Goal: Task Accomplishment & Management: Use online tool/utility

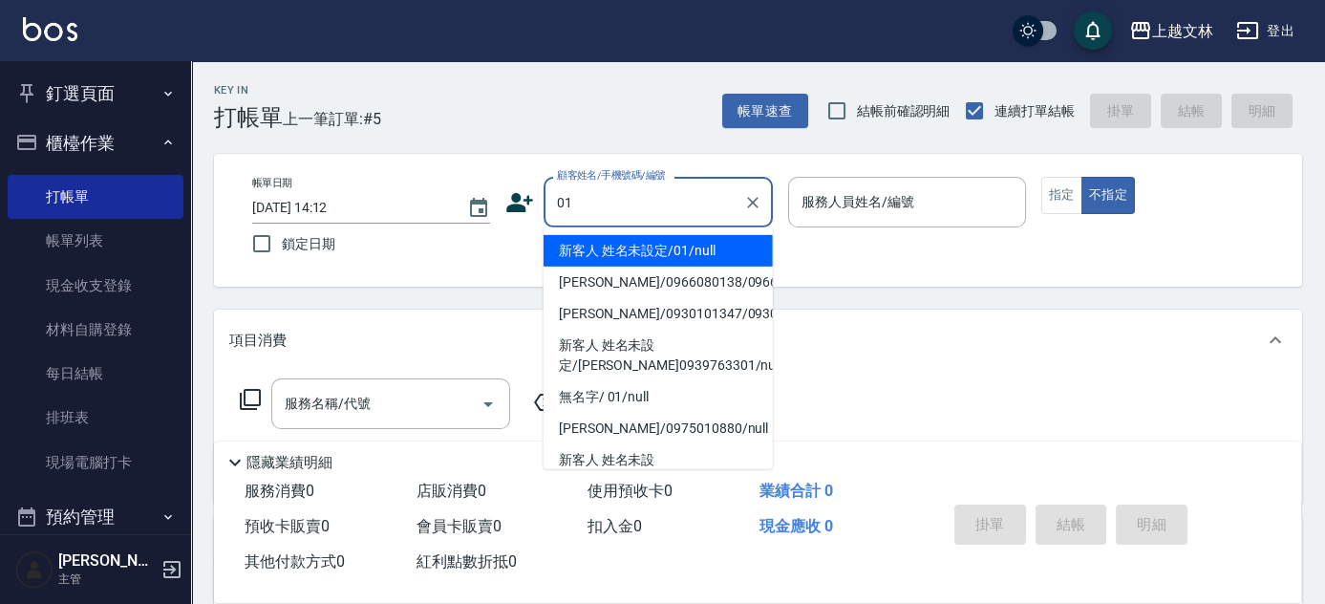
type input "新客人 姓名未設定/01/null"
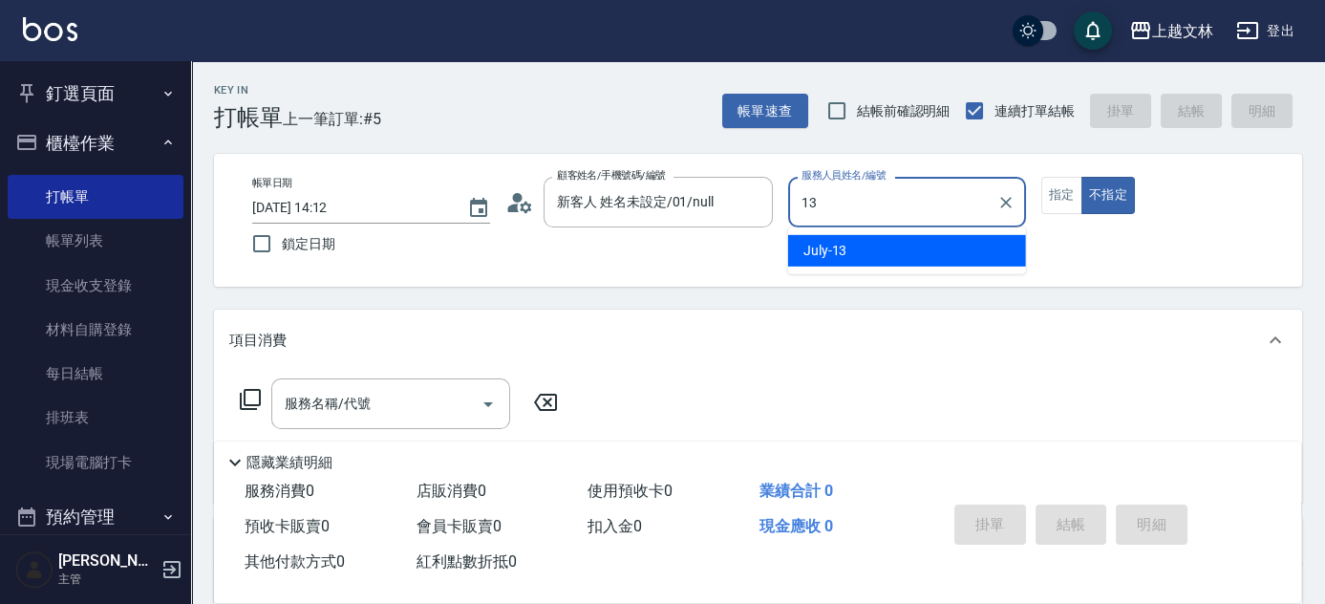
type input "July-13"
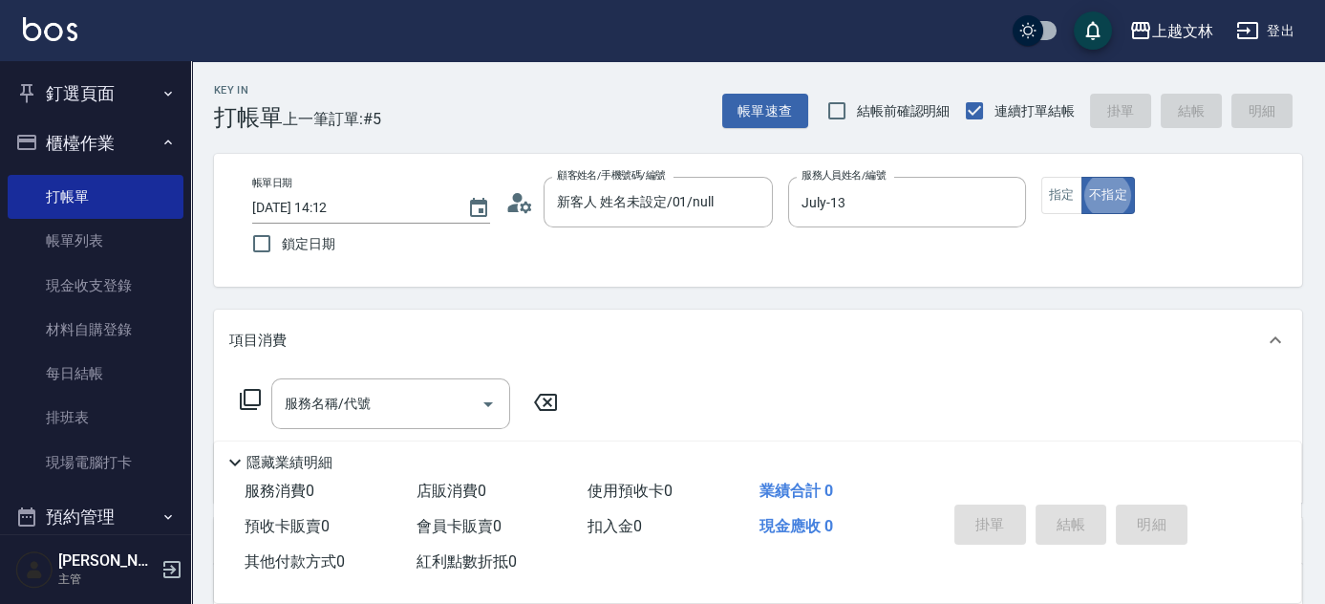
type button "false"
click at [402, 404] on input "服務名稱/代號" at bounding box center [376, 403] width 193 height 33
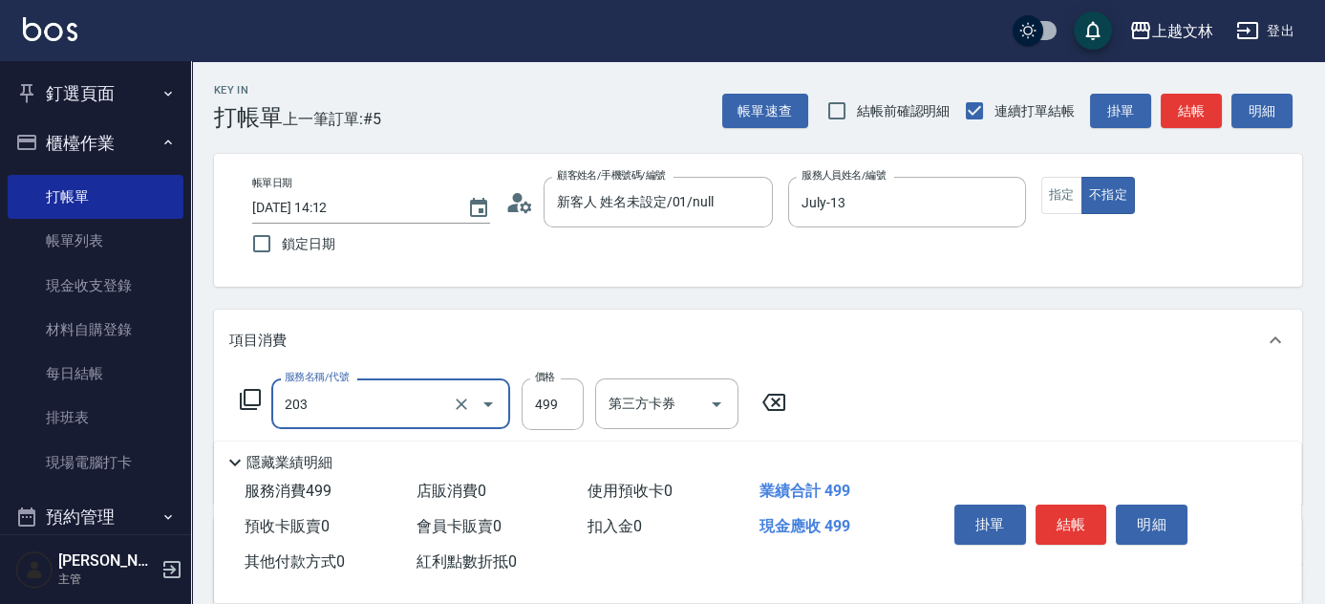
type input "B級洗+剪(203)"
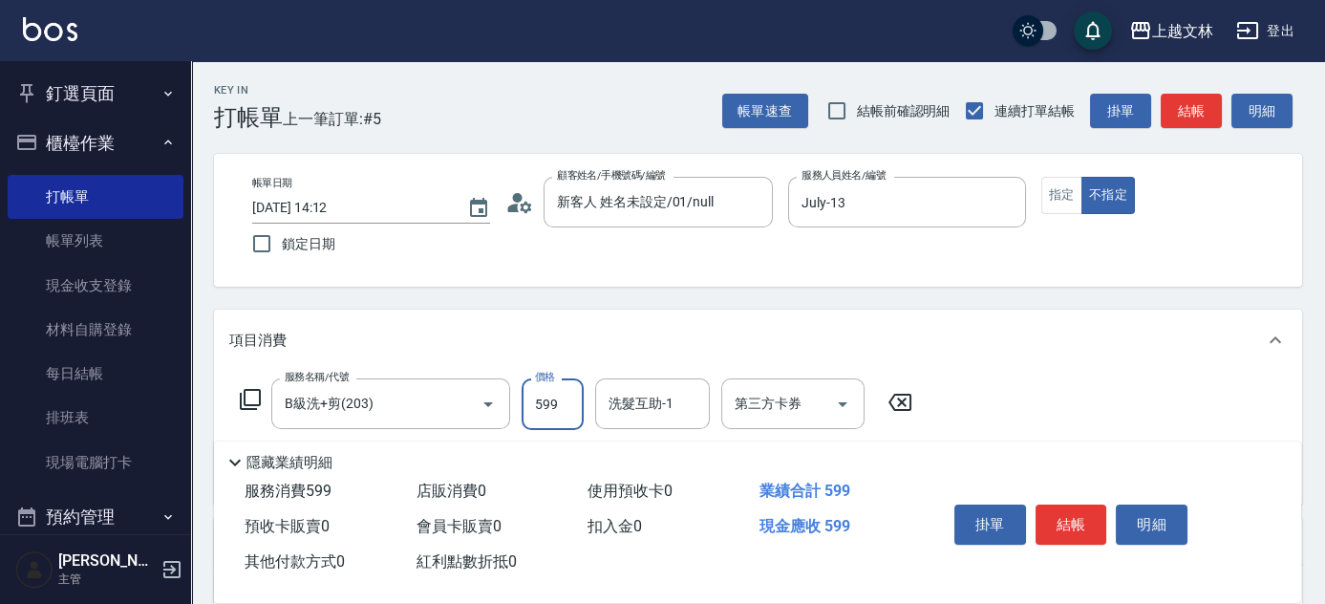
type input "599"
click at [1063, 513] on button "結帳" at bounding box center [1072, 525] width 72 height 40
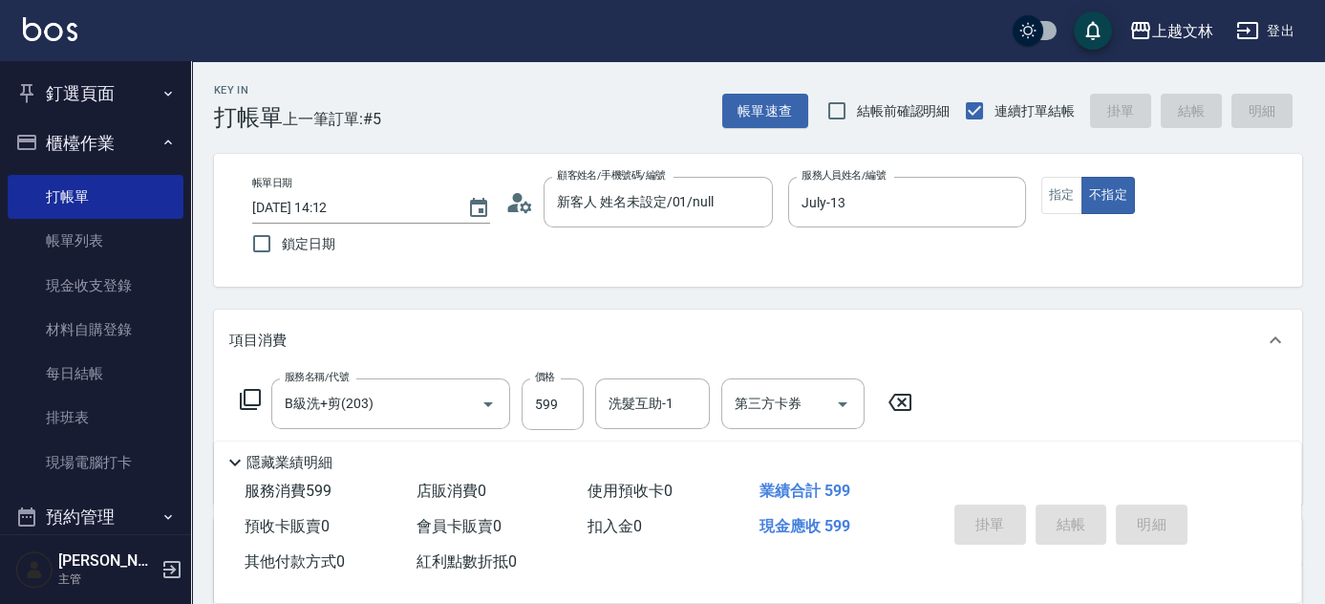
type input "[DATE] 15:01"
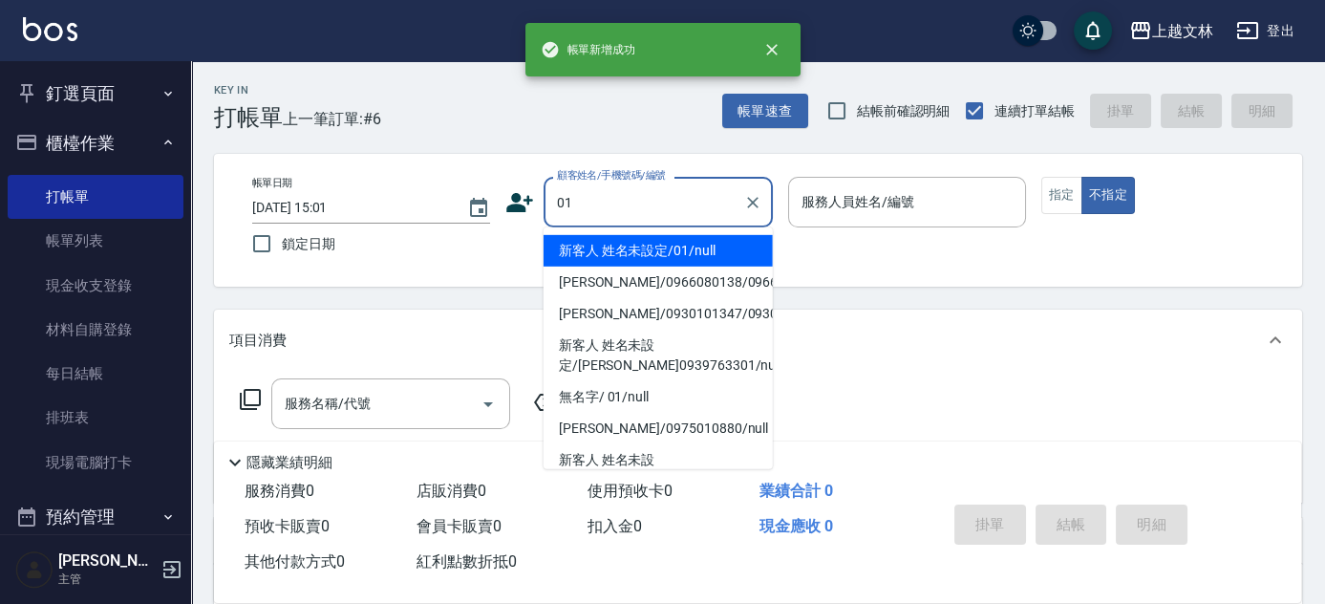
type input "新客人 姓名未設定/01/null"
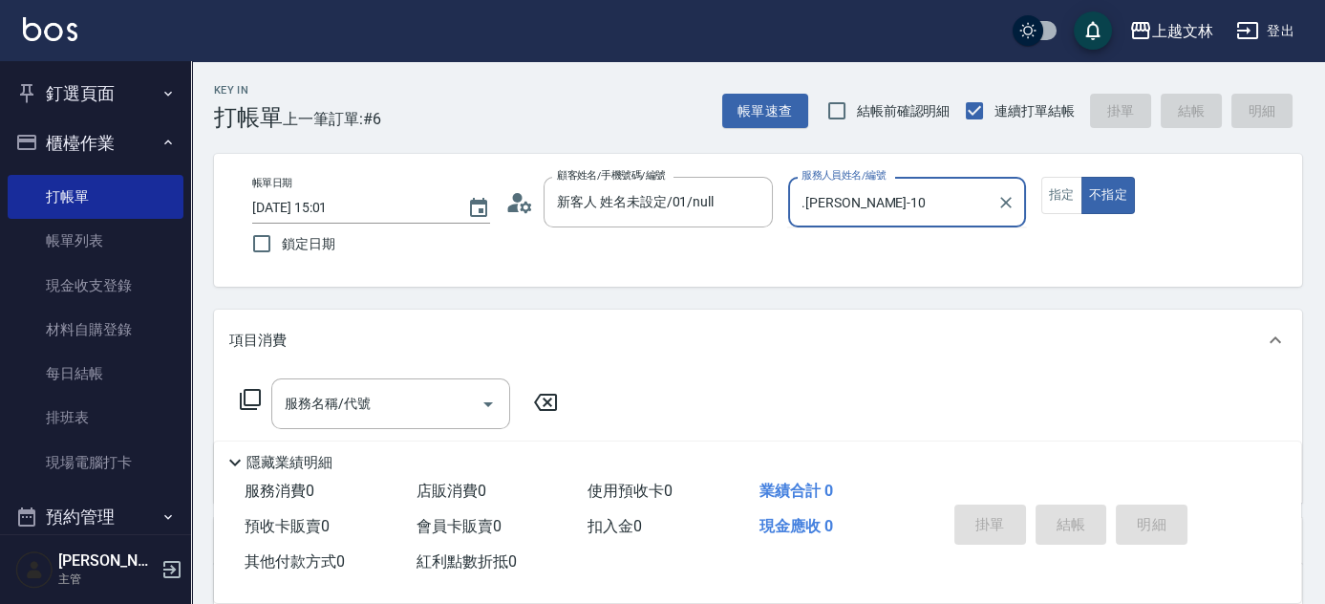
type input "[PERSON_NAME]-10"
click at [1082, 177] on button "不指定" at bounding box center [1109, 195] width 54 height 37
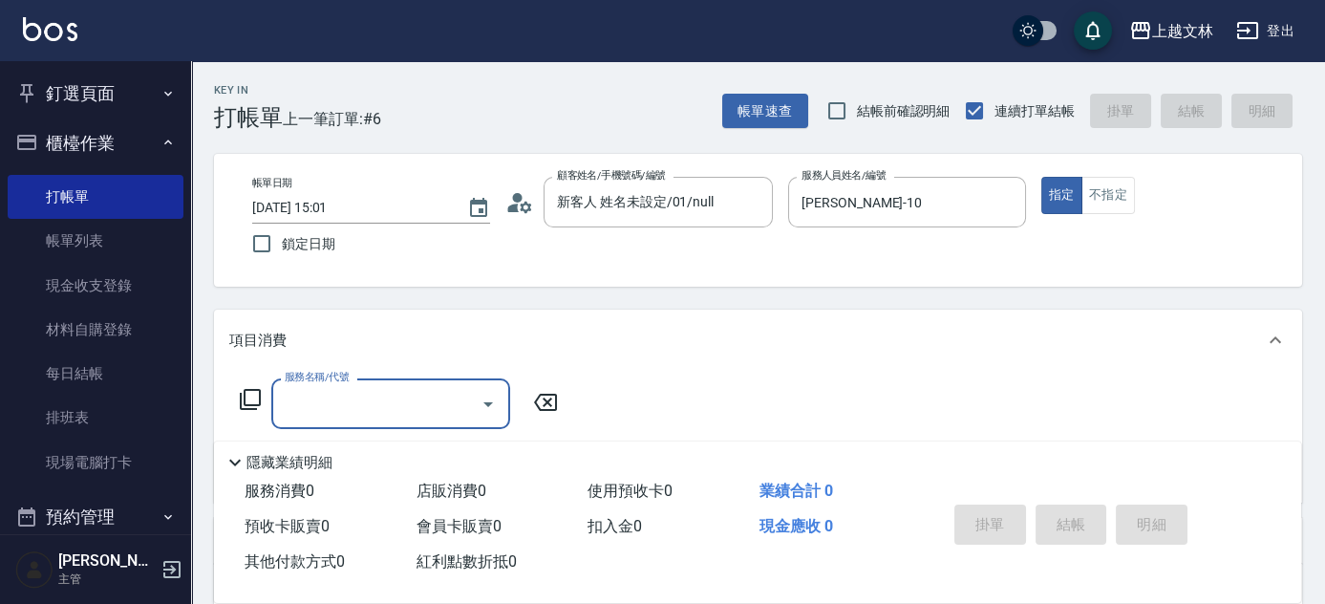
click at [252, 394] on icon at bounding box center [250, 399] width 23 height 23
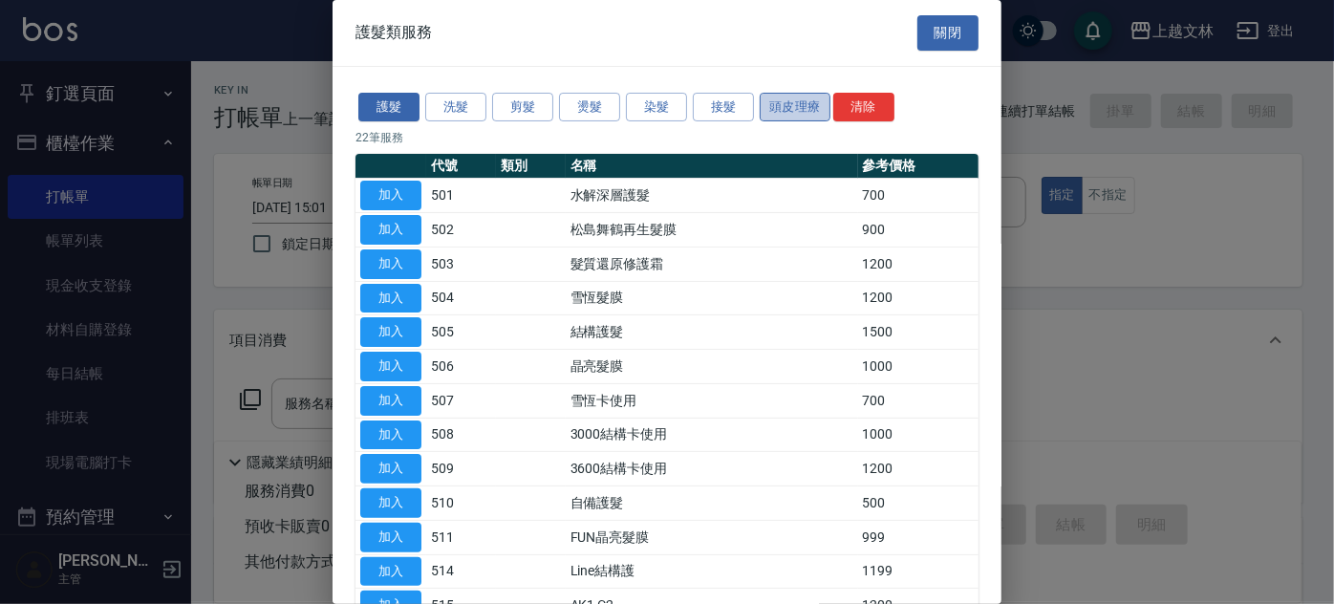
click at [788, 103] on button "頭皮理療" at bounding box center [795, 108] width 71 height 30
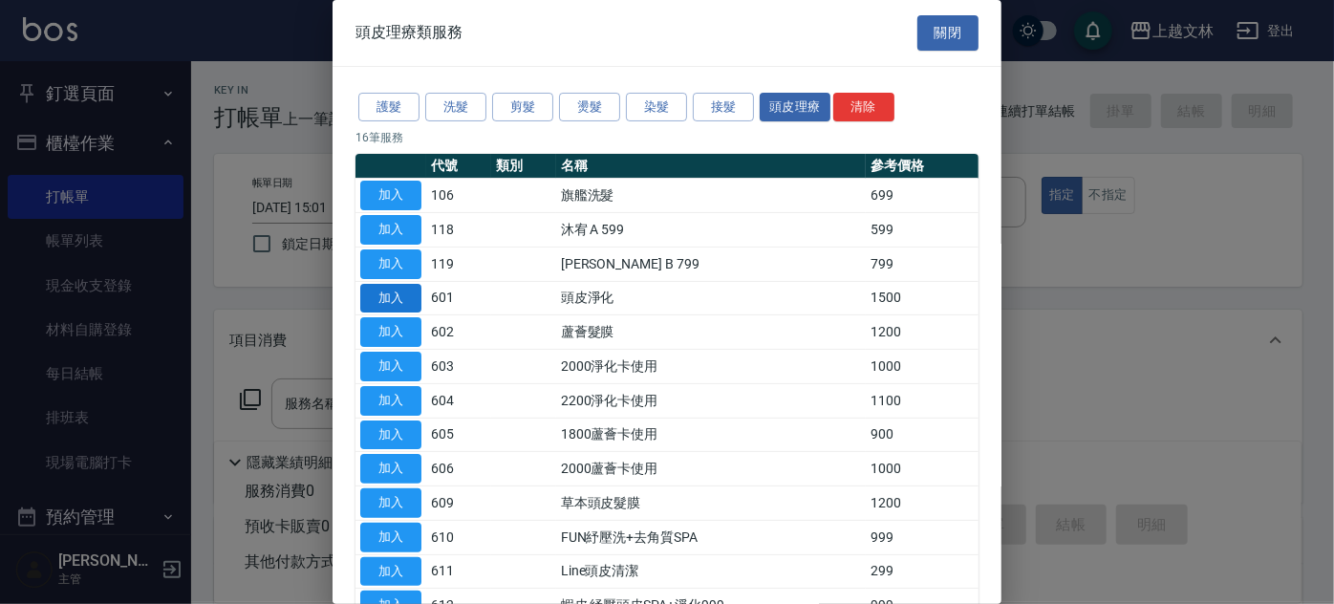
click at [399, 294] on button "加入" at bounding box center [390, 299] width 61 height 30
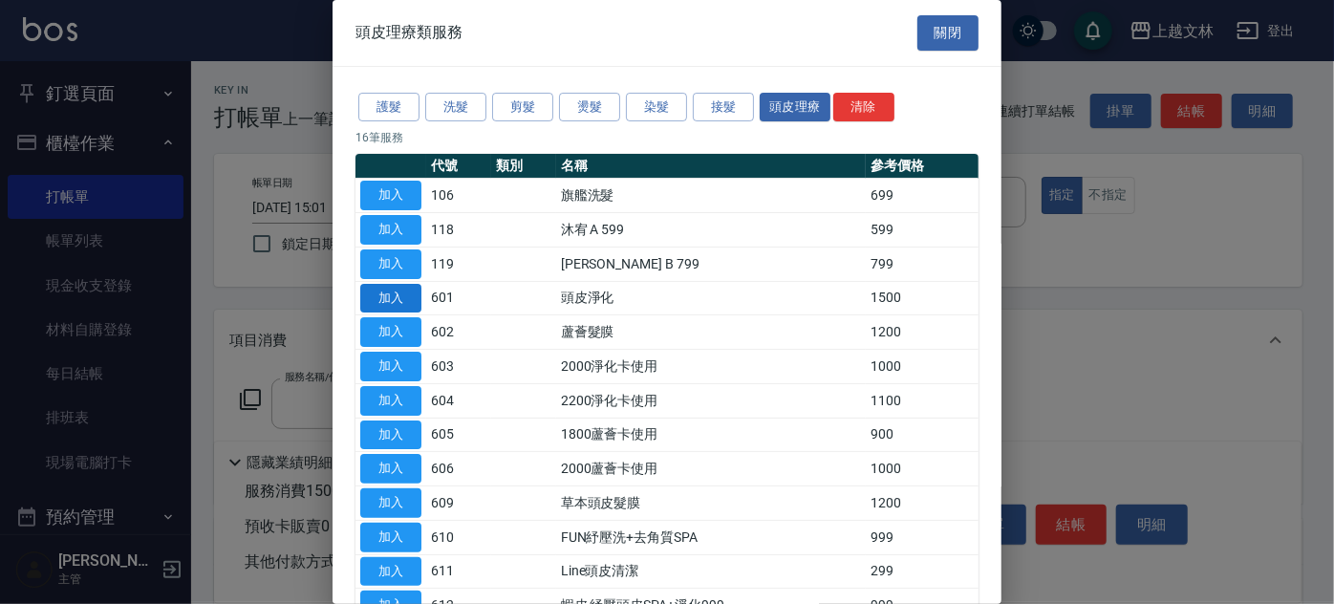
type input "頭皮淨化(601)"
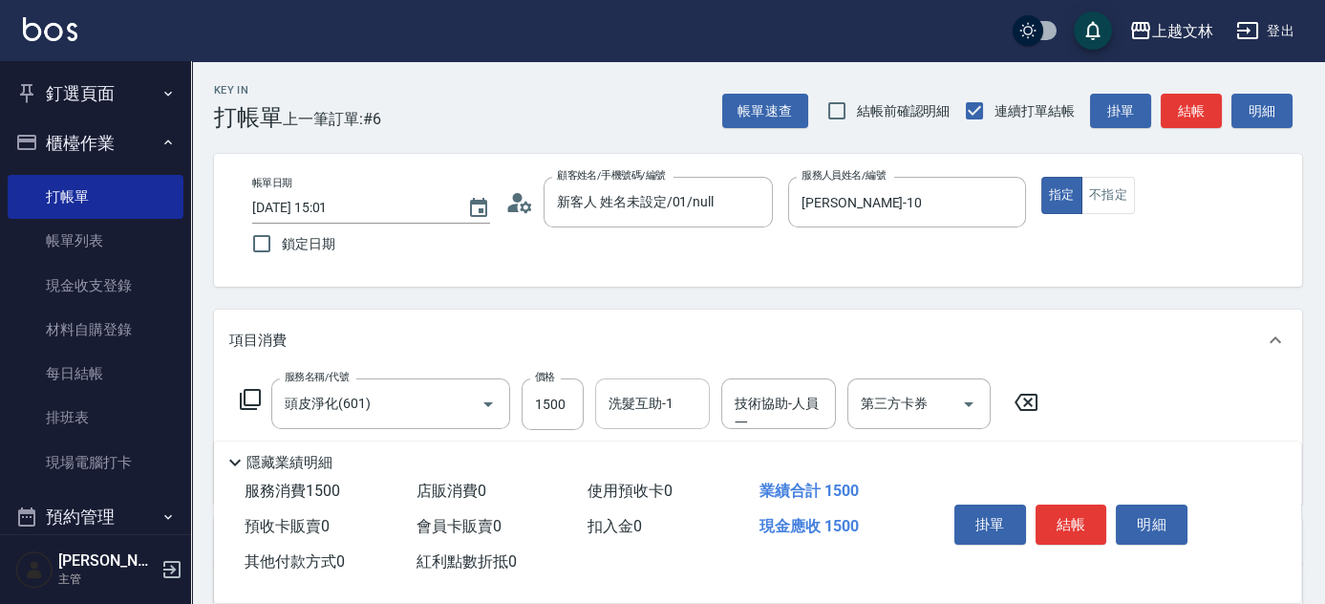
click at [642, 400] on div "洗髮互助-1 洗髮互助-1" at bounding box center [652, 403] width 115 height 51
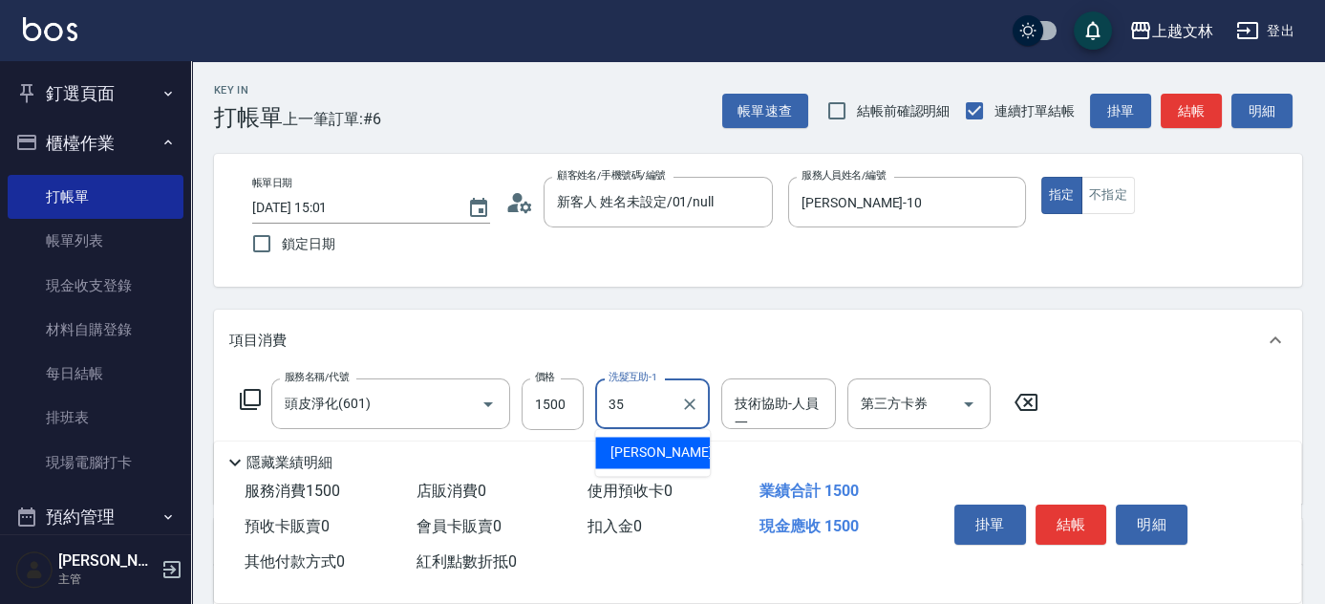
type input "[PERSON_NAME]-35"
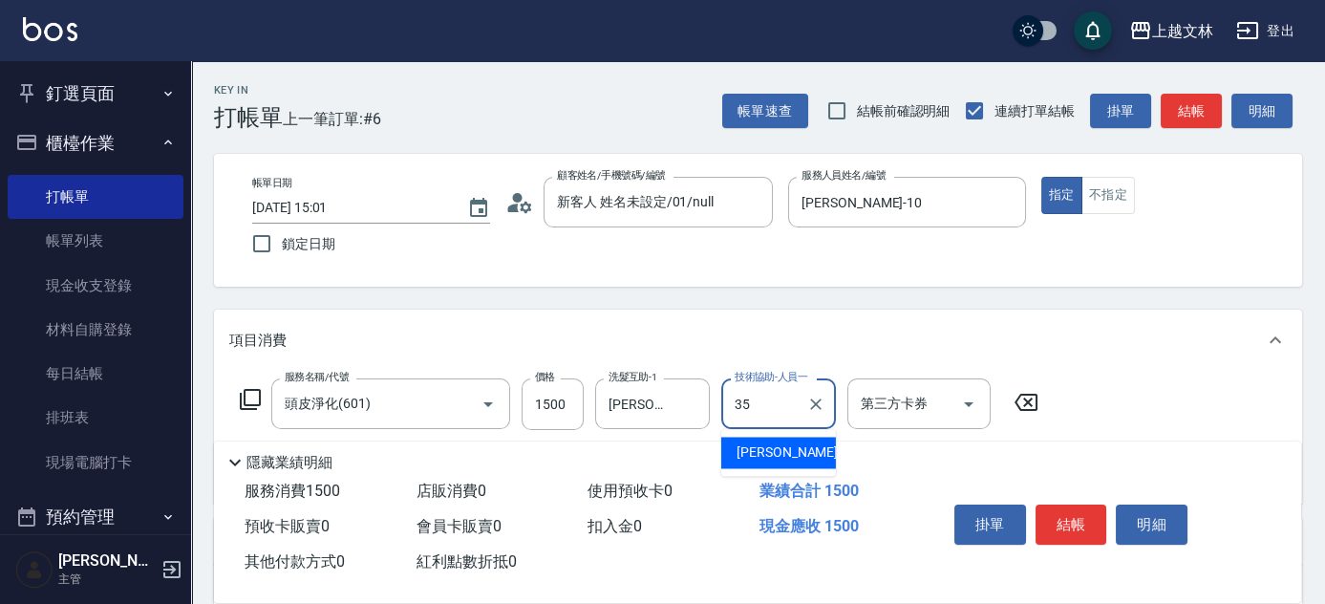
type input "[PERSON_NAME]-35"
type input "1"
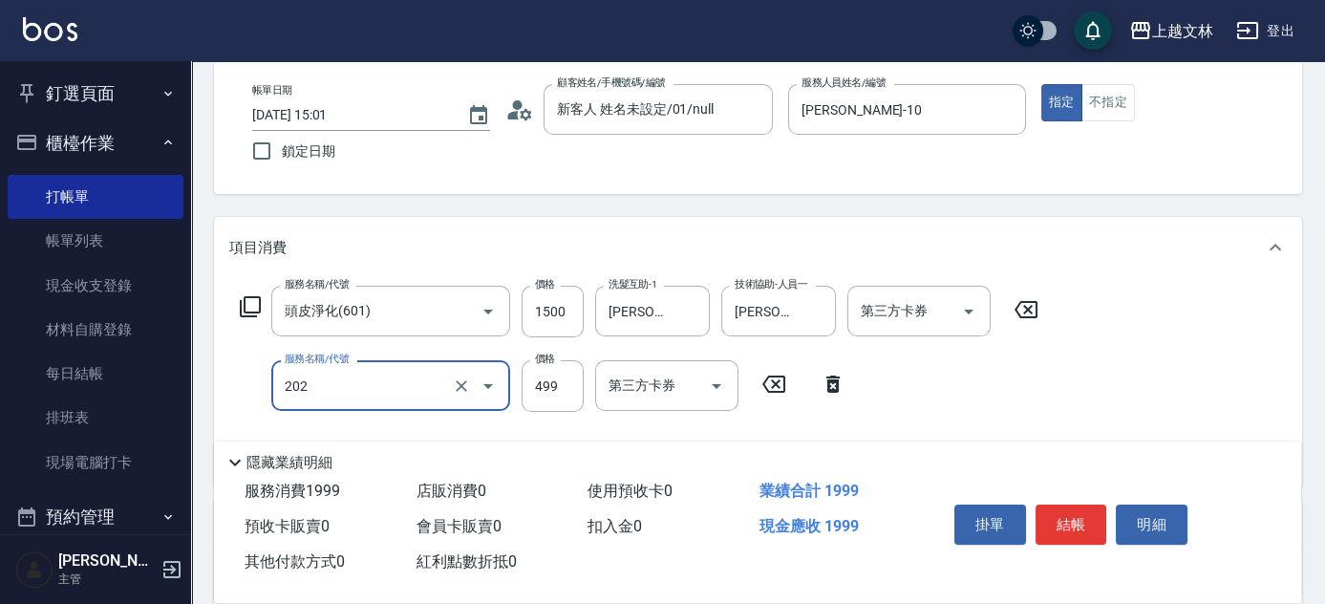
scroll to position [126, 0]
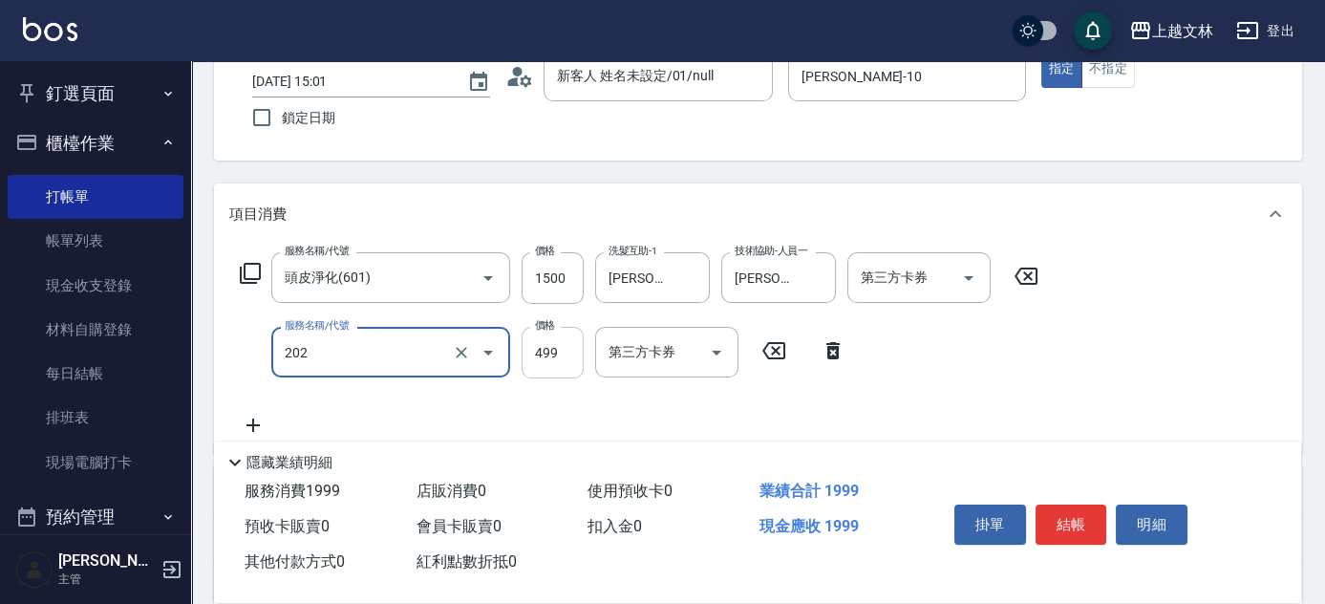
type input "A級單剪(202)"
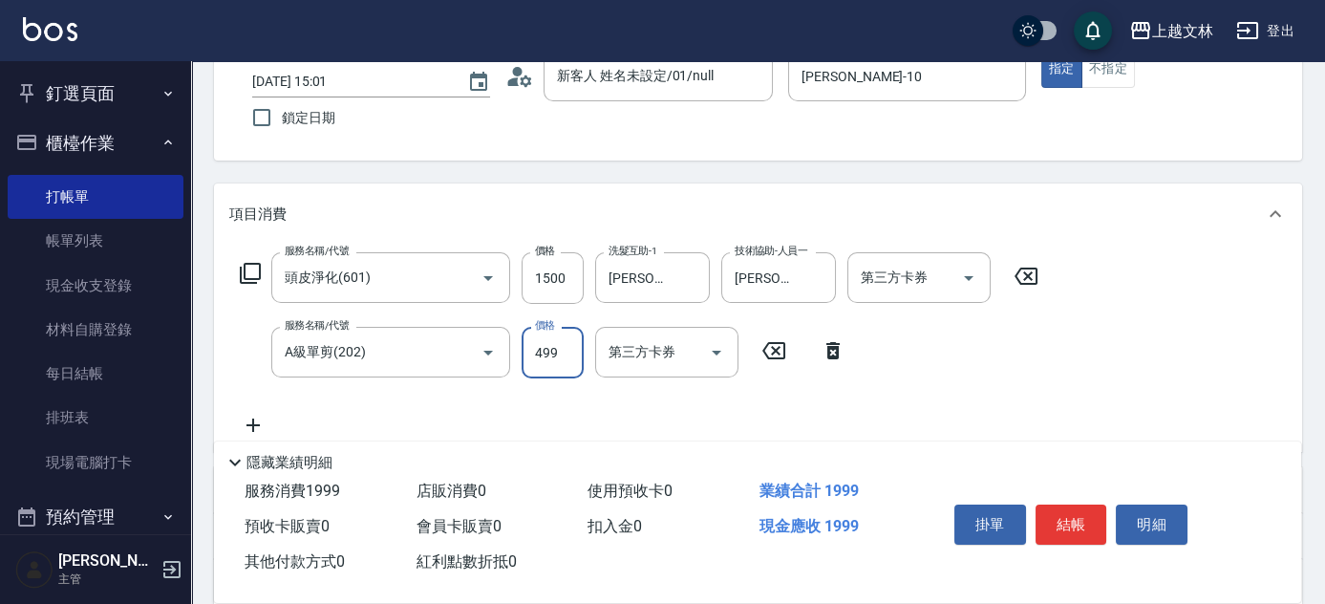
drag, startPoint x: 565, startPoint y: 355, endPoint x: 574, endPoint y: 330, distance: 27.5
click at [565, 355] on input "499" at bounding box center [553, 353] width 62 height 52
type input "500"
click at [1041, 521] on button "結帳" at bounding box center [1072, 525] width 72 height 40
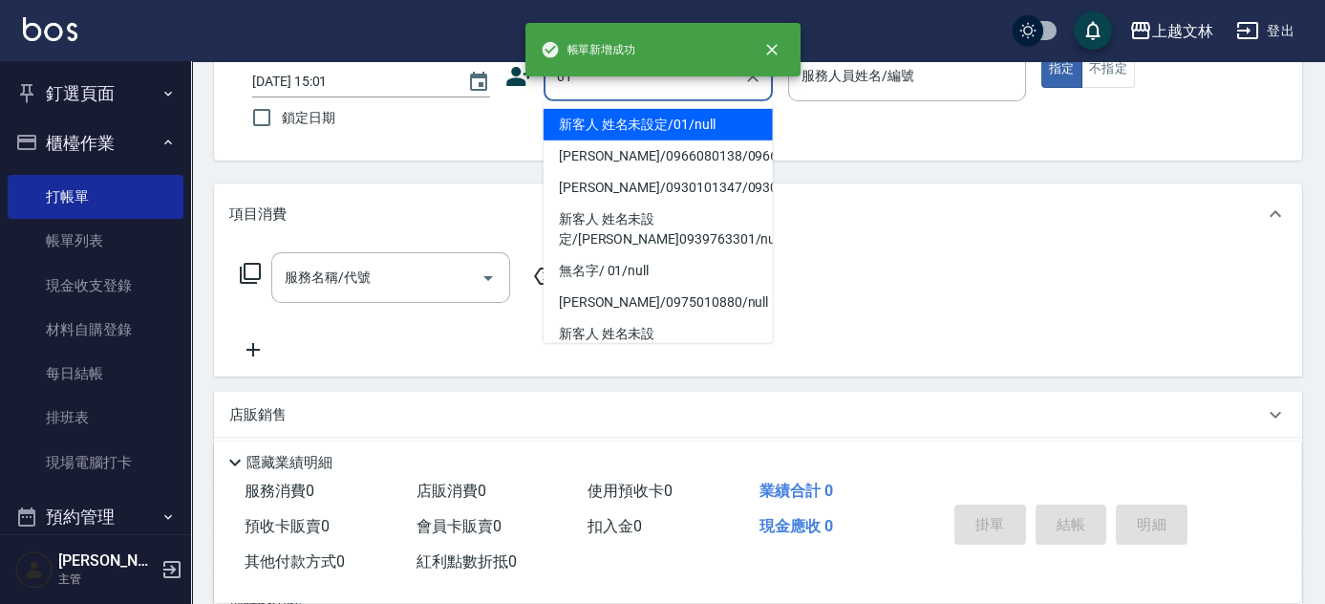
type input "新客人 姓名未設定/01/null"
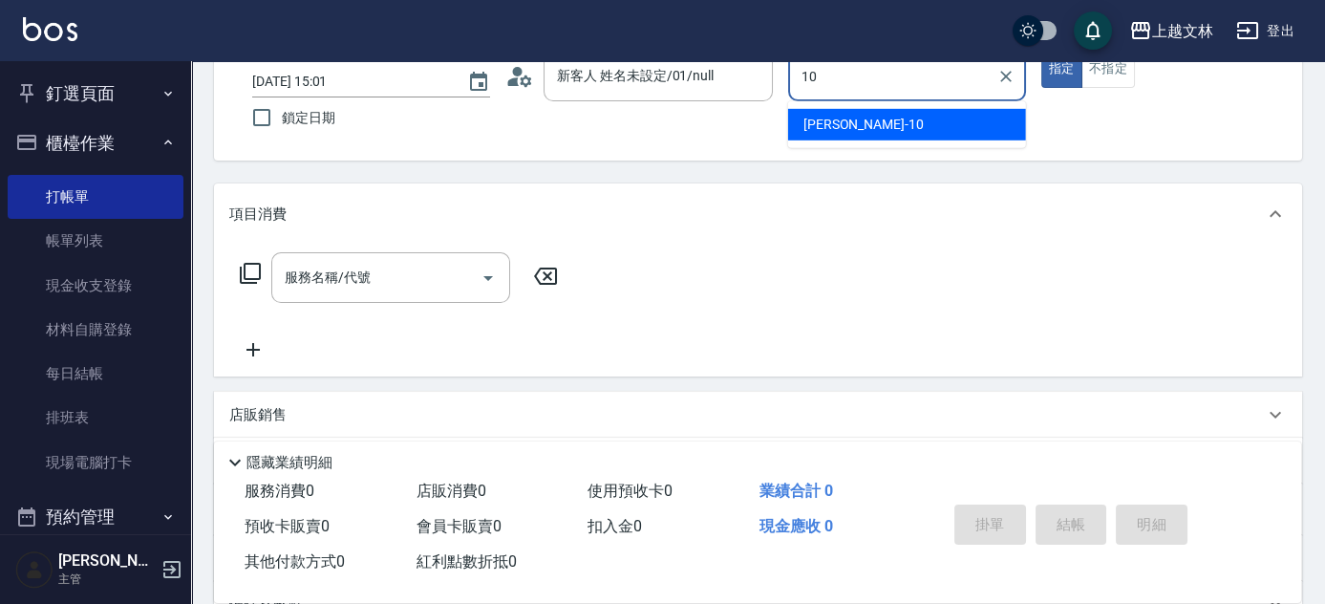
type input "[PERSON_NAME]-10"
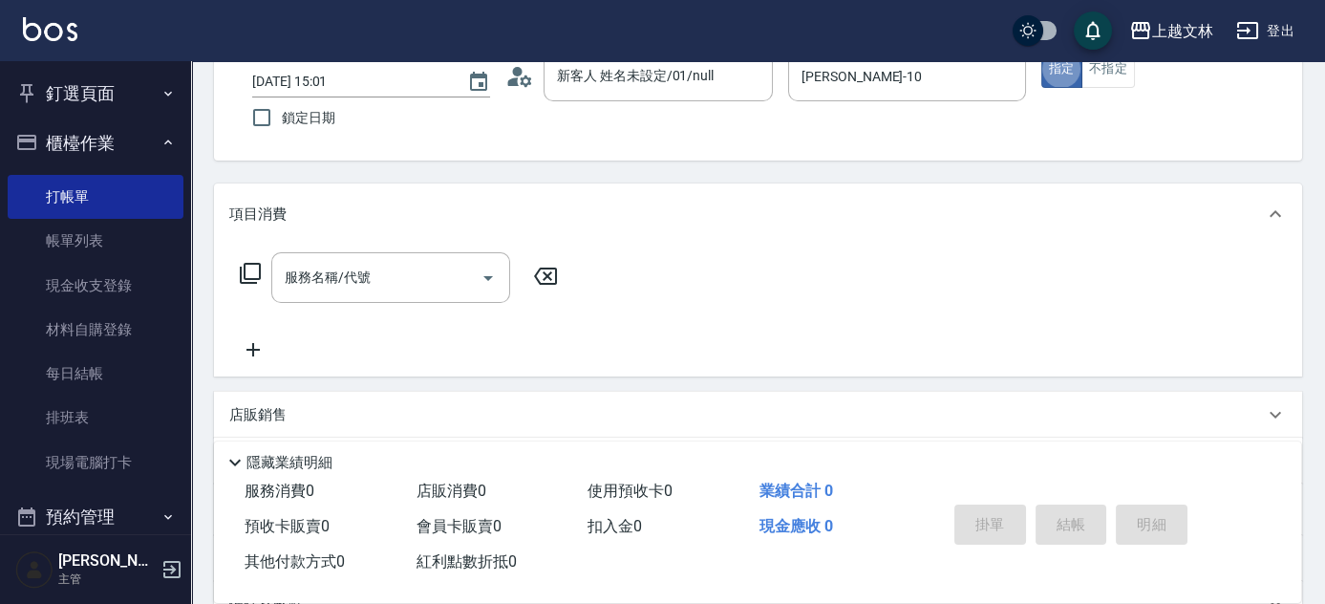
type button "true"
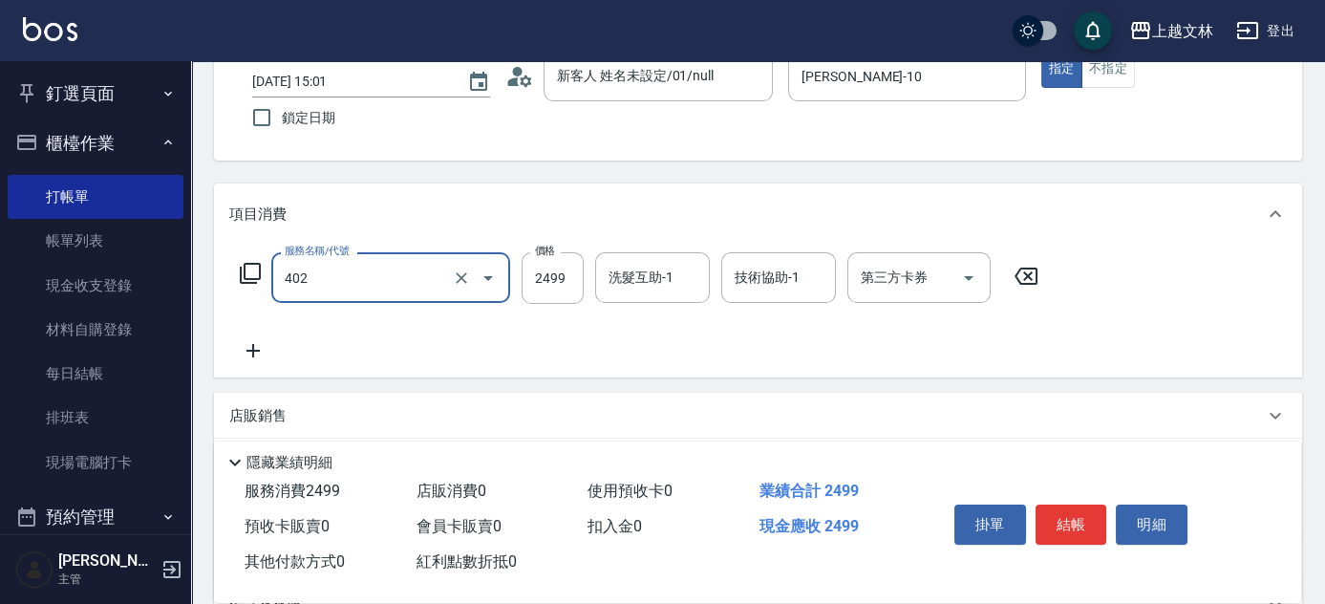
type input "嚴選染髮(402)"
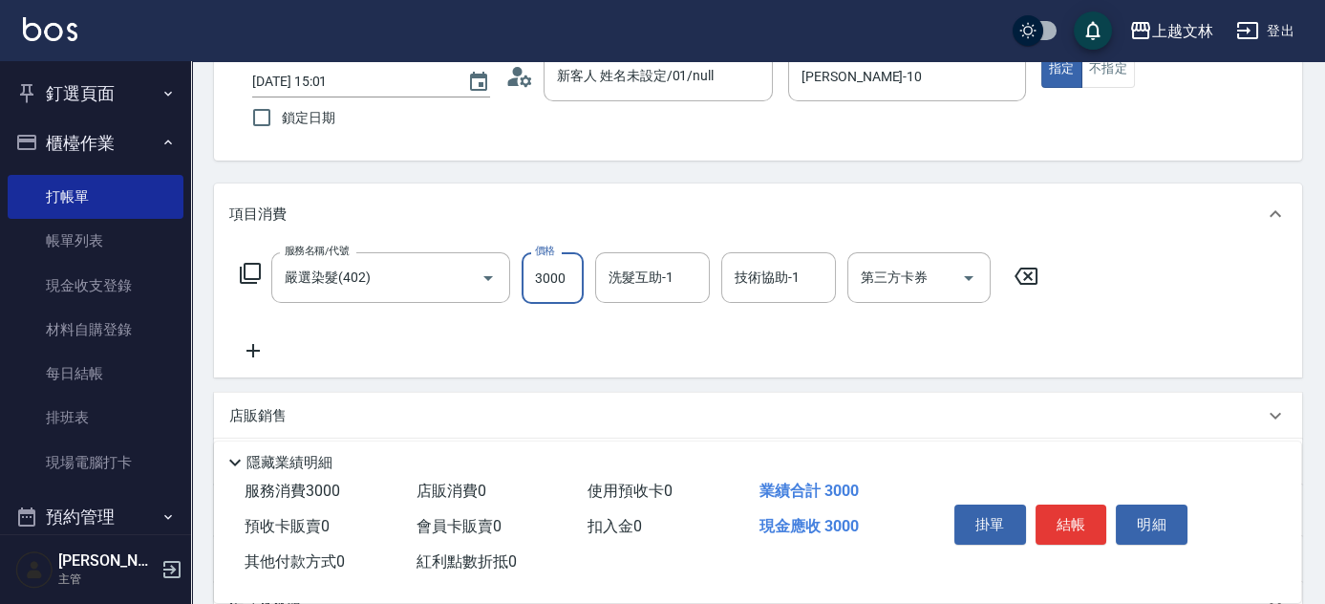
type input "3000"
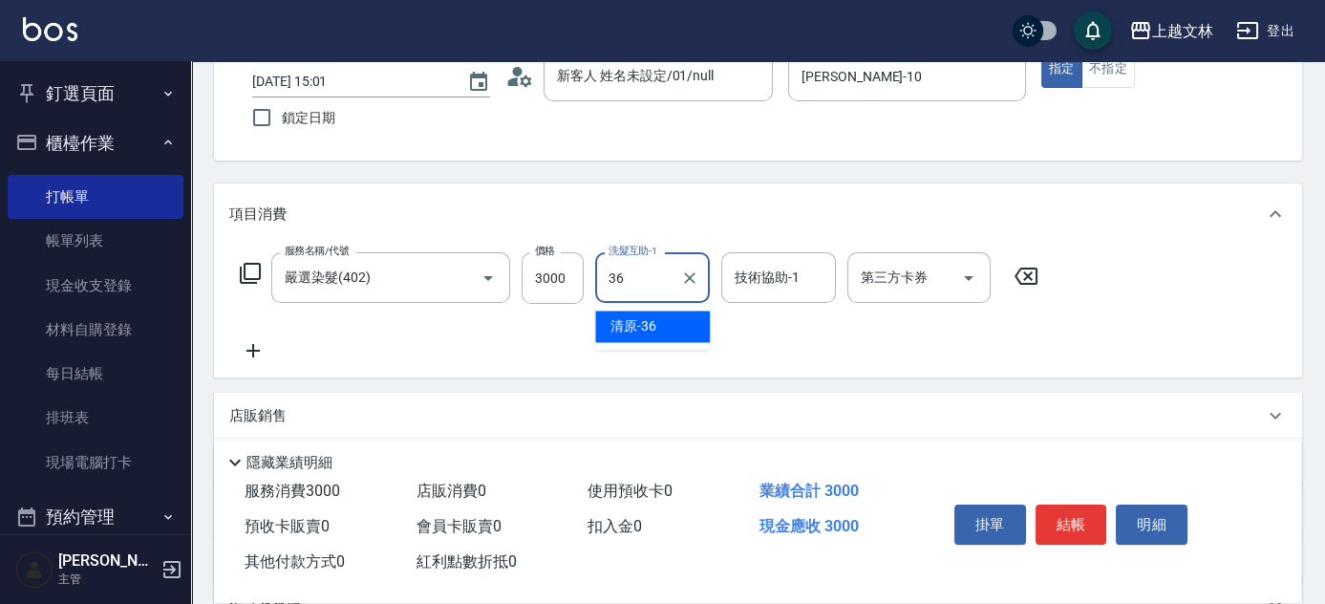
type input "清原-36"
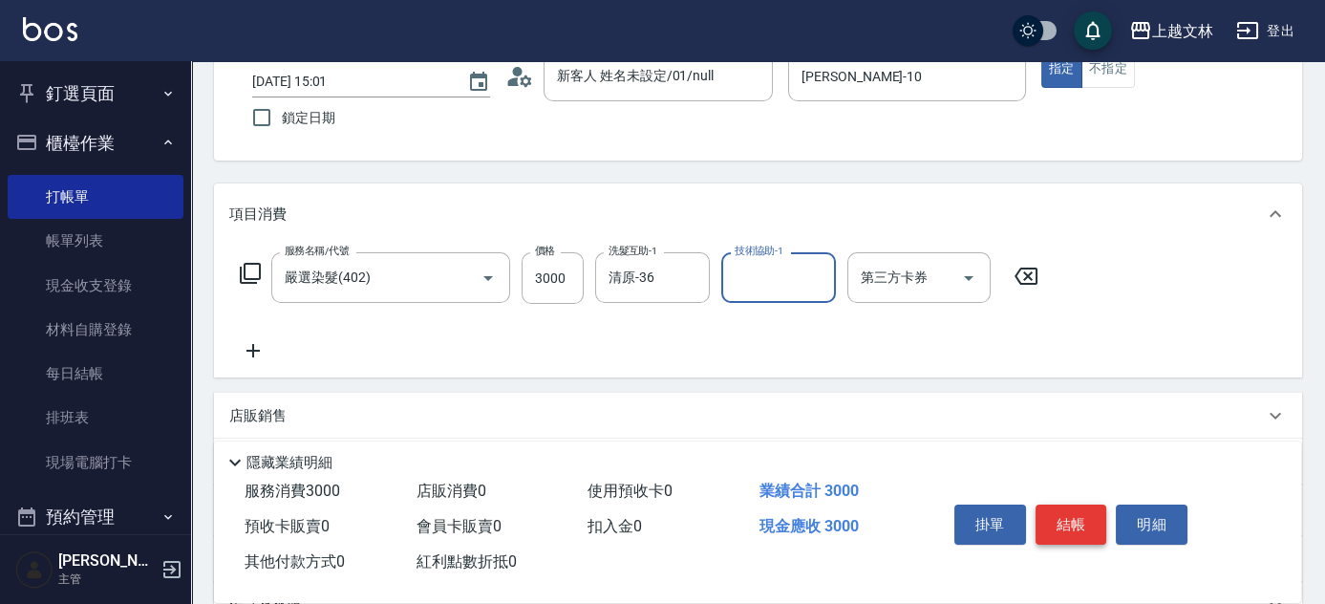
click at [1064, 518] on button "結帳" at bounding box center [1072, 525] width 72 height 40
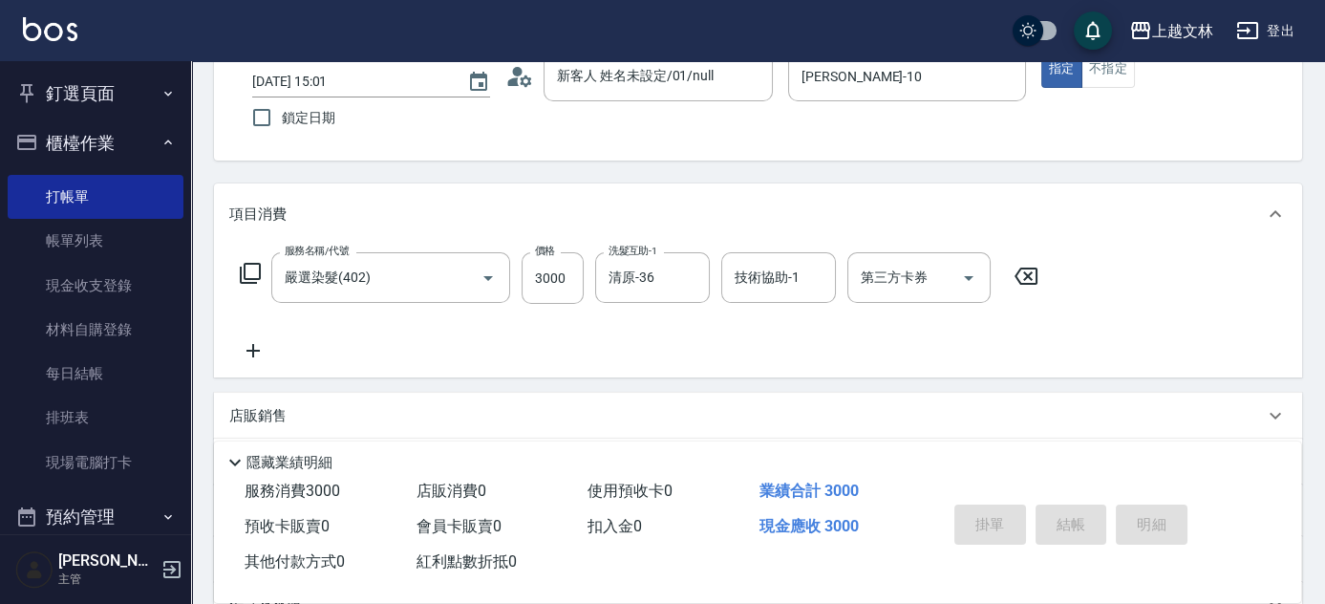
type input "[DATE] 15:02"
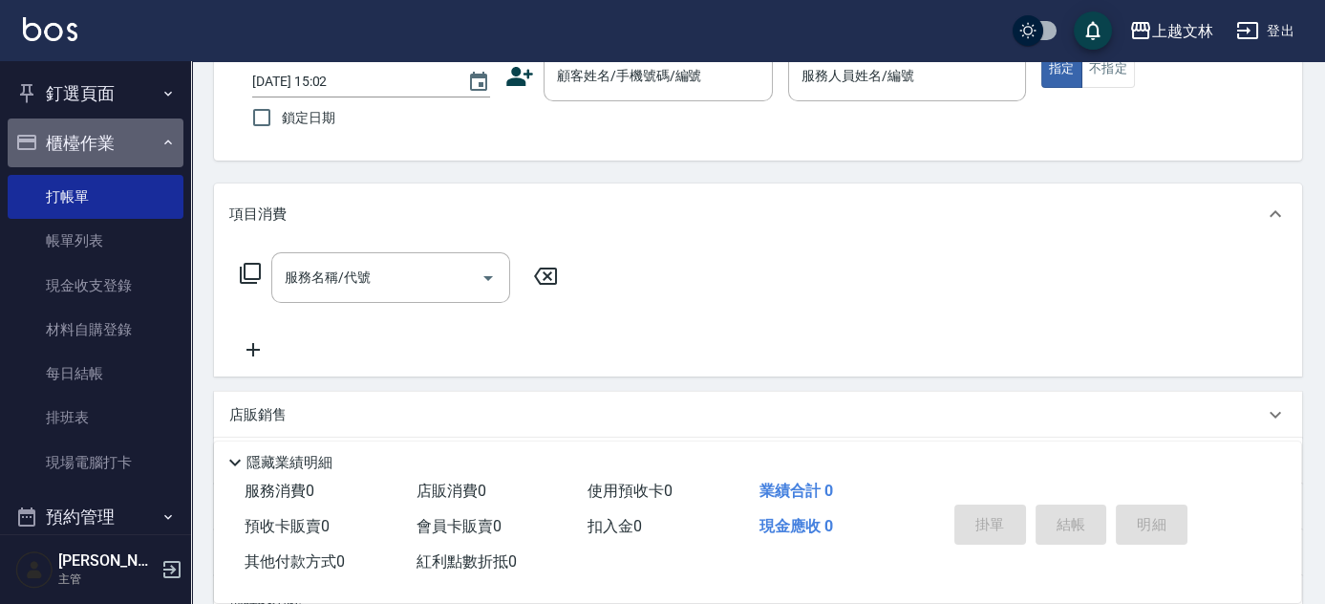
click at [100, 147] on button "櫃檯作業" at bounding box center [96, 143] width 176 height 50
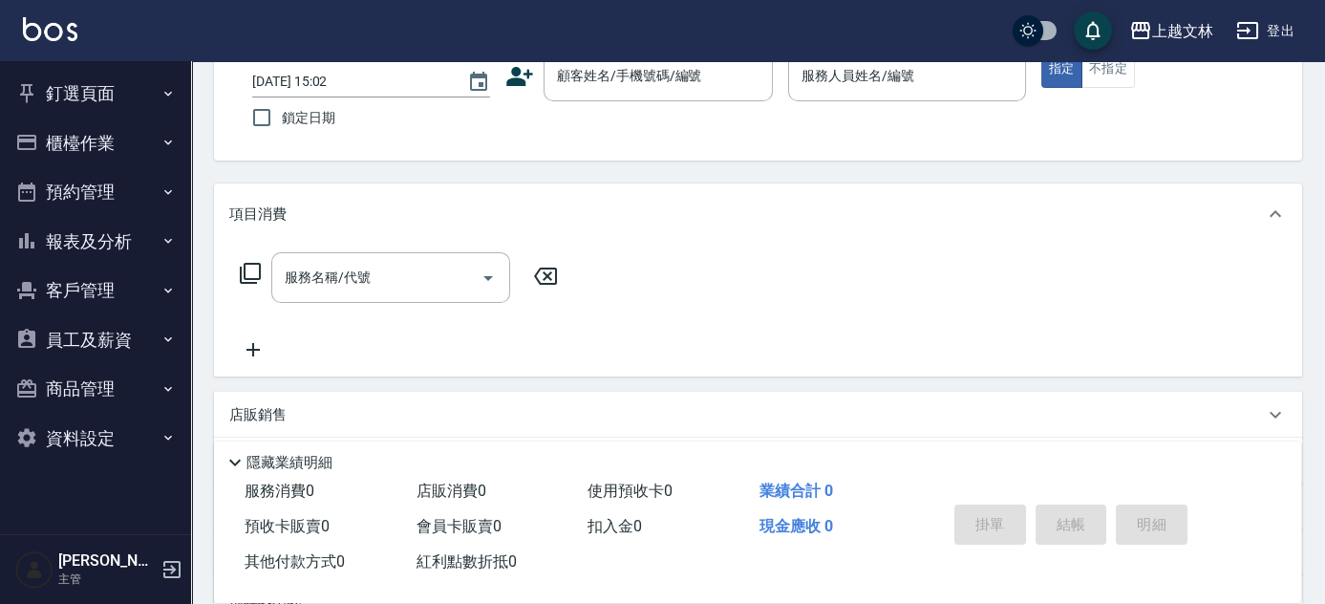
click at [164, 254] on button "報表及分析" at bounding box center [96, 242] width 176 height 50
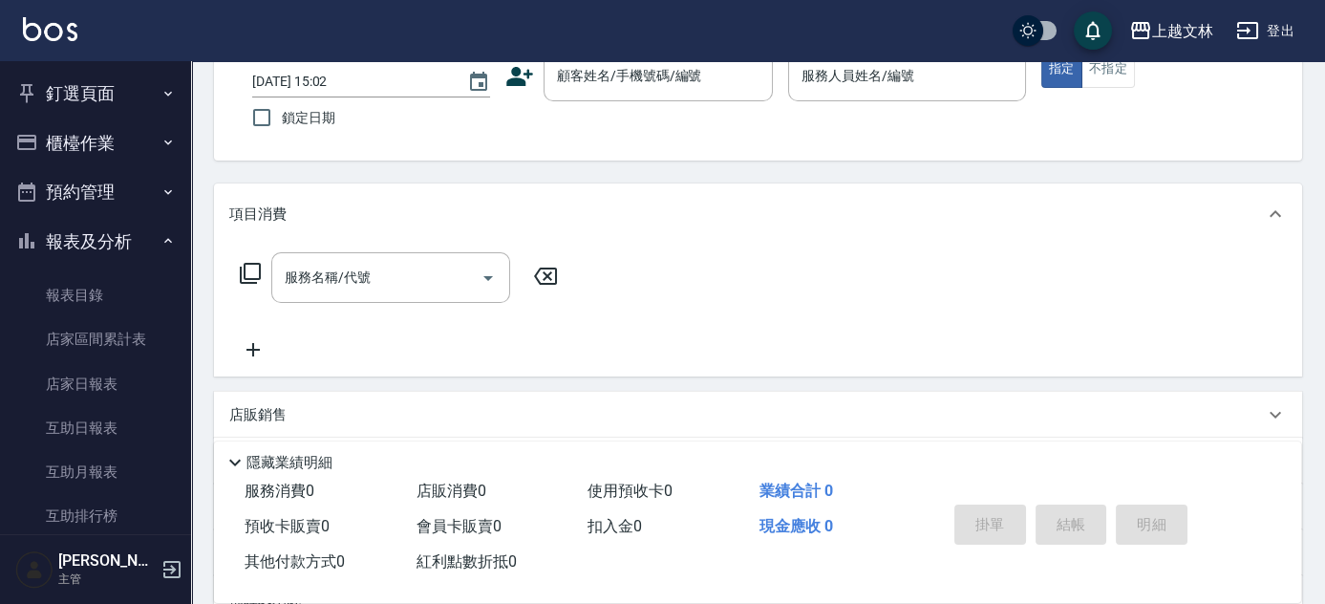
click at [190, 306] on div "釘選頁面 店家日報表 設計師排行榜 每日結帳 櫃檯作業 打帳單 帳單列表 現金收支登錄 材料自購登錄 每日結帳 排班表 現場電腦打卡 預約管理 預約管理 單日…" at bounding box center [96, 332] width 192 height 543
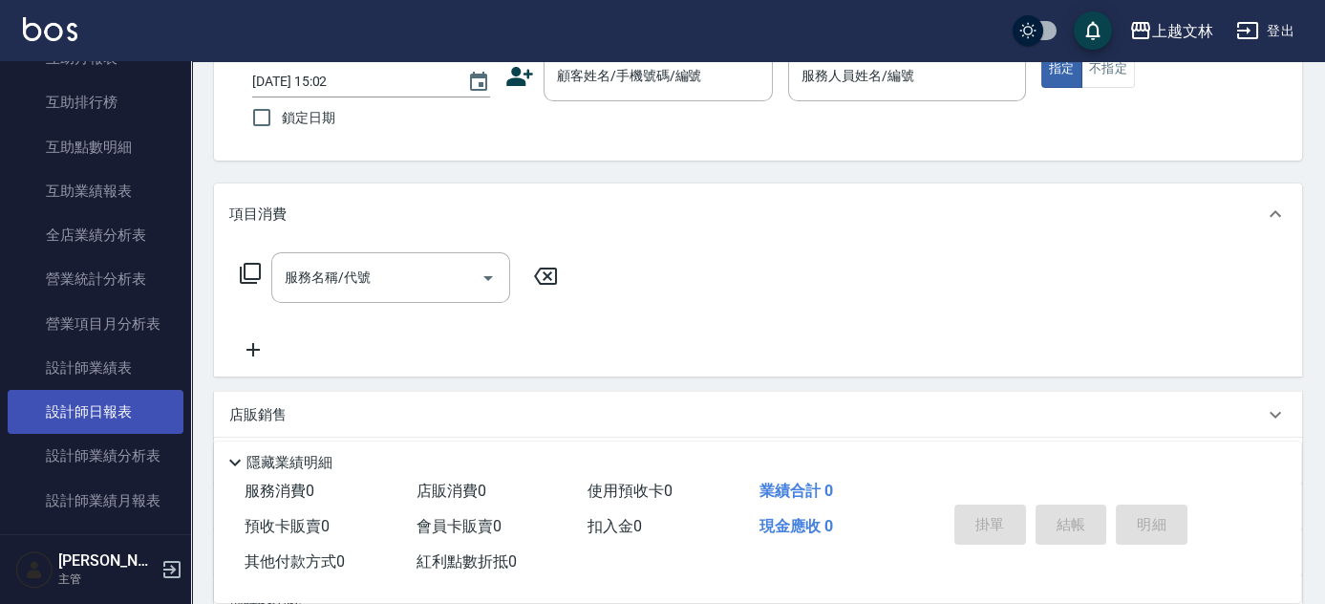
click at [159, 423] on link "設計師日報表" at bounding box center [96, 412] width 176 height 44
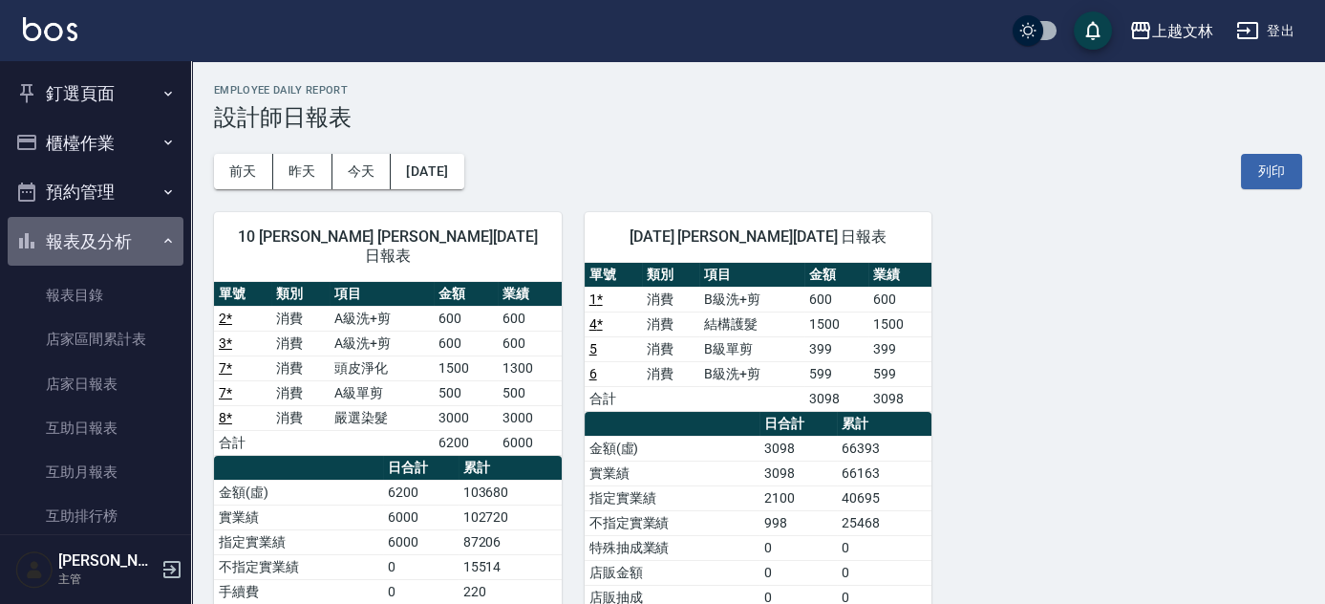
click at [147, 239] on button "報表及分析" at bounding box center [96, 242] width 176 height 50
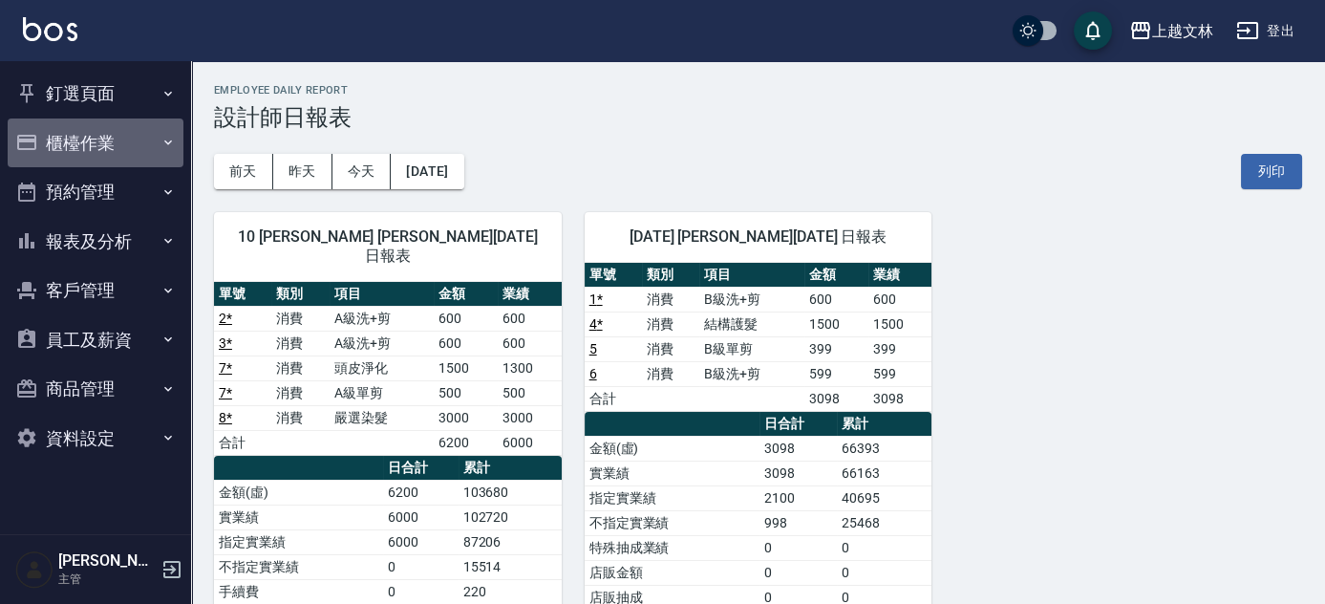
click at [112, 144] on button "櫃檯作業" at bounding box center [96, 143] width 176 height 50
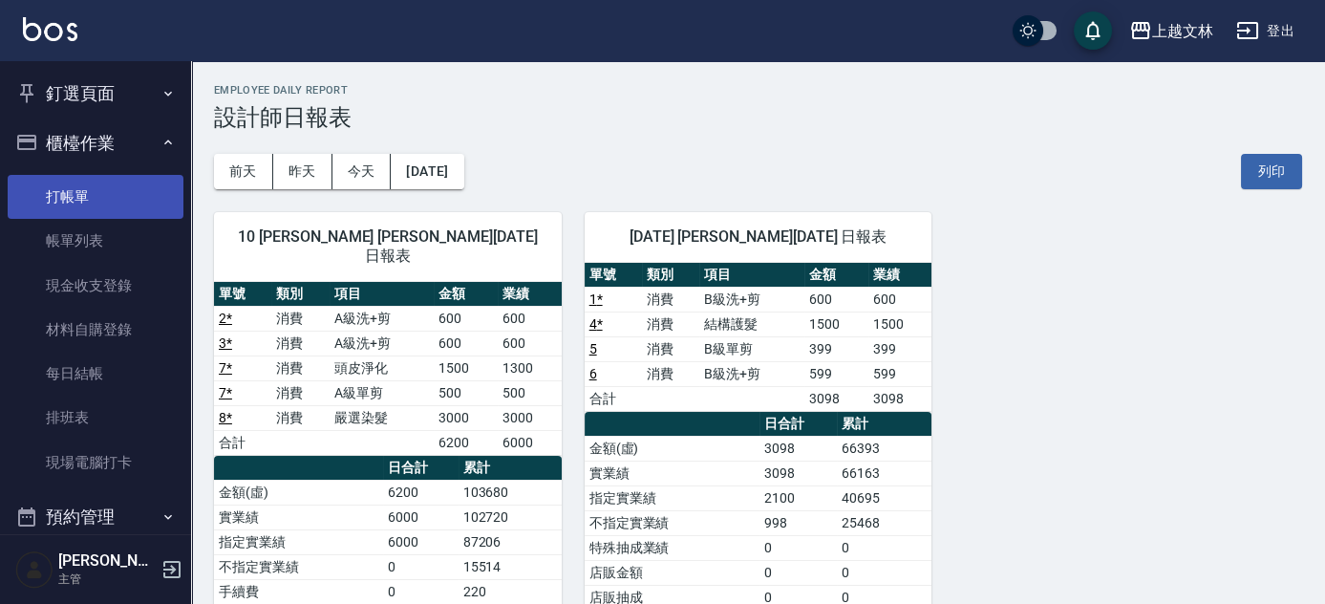
click at [112, 181] on link "打帳單" at bounding box center [96, 197] width 176 height 44
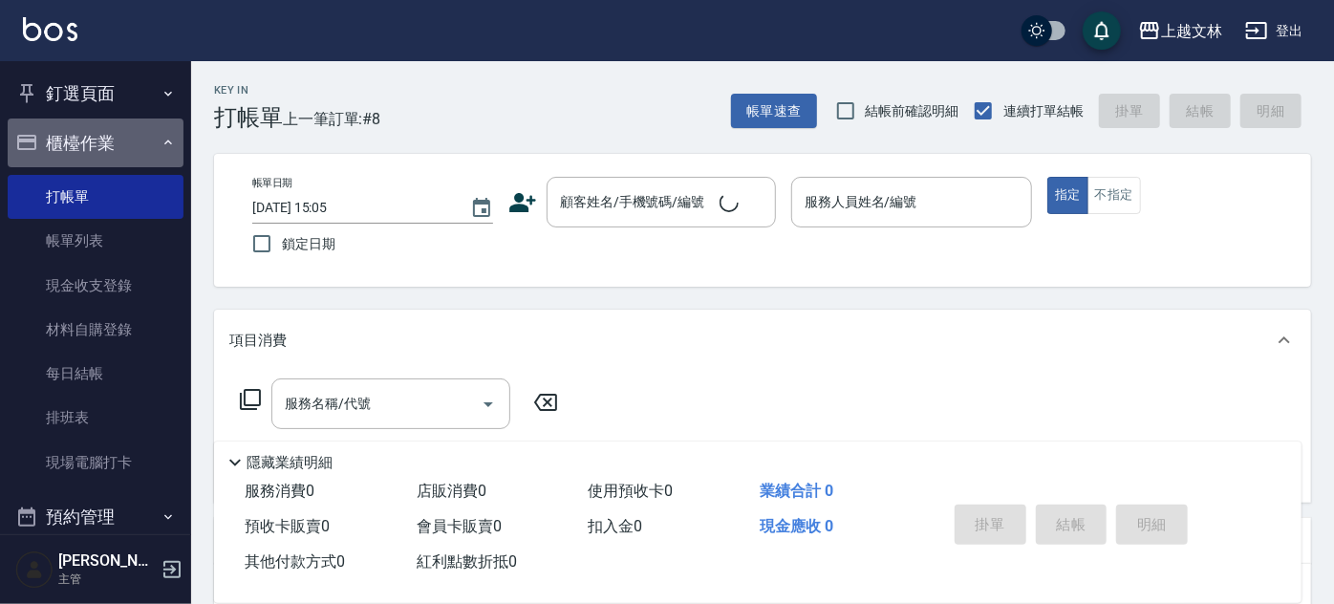
click at [100, 136] on button "櫃檯作業" at bounding box center [96, 143] width 176 height 50
